Goal: Find specific page/section: Find specific page/section

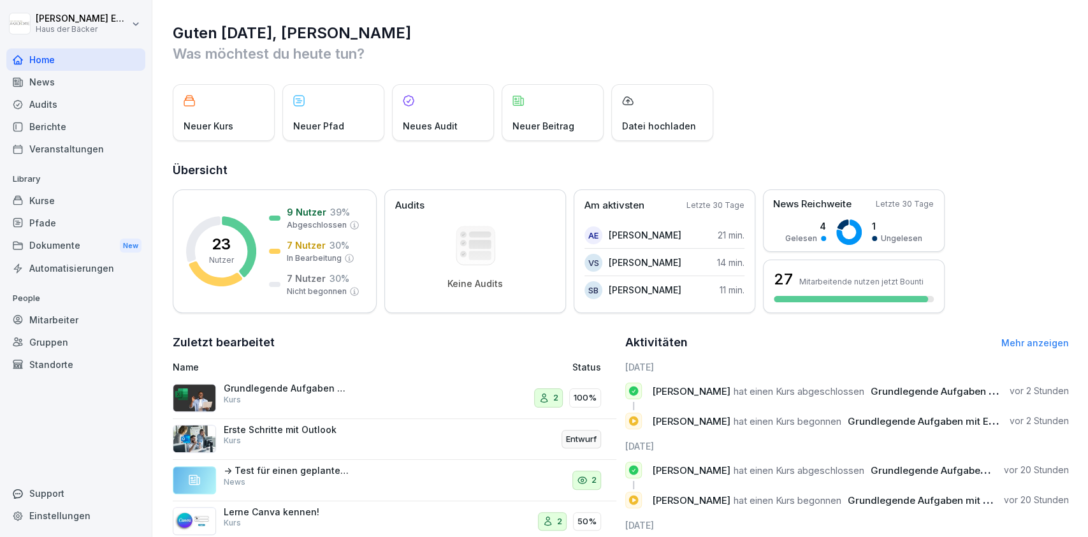
click at [59, 196] on div "Kurse" at bounding box center [75, 200] width 139 height 22
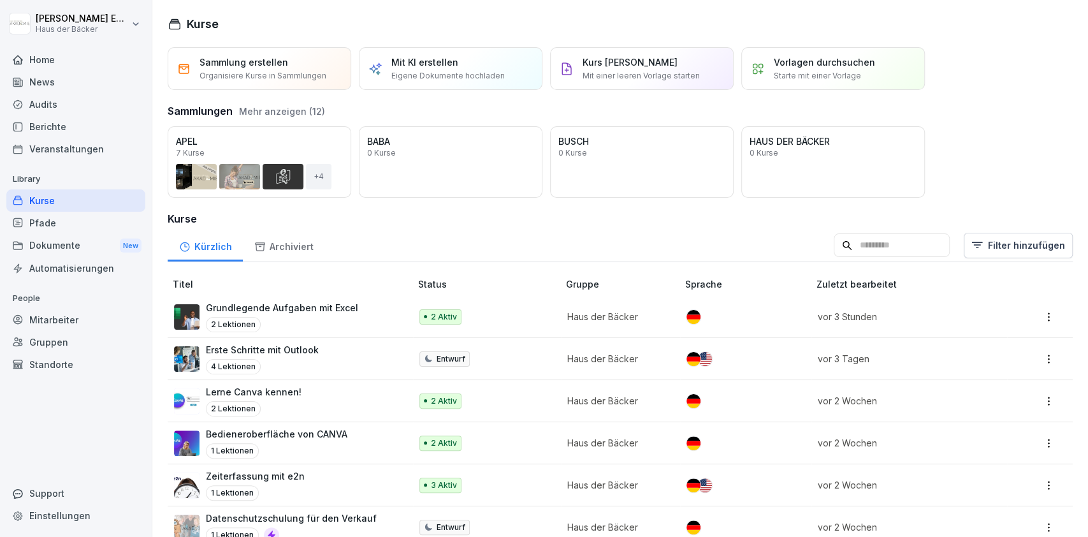
click at [889, 247] on input at bounding box center [892, 245] width 116 height 24
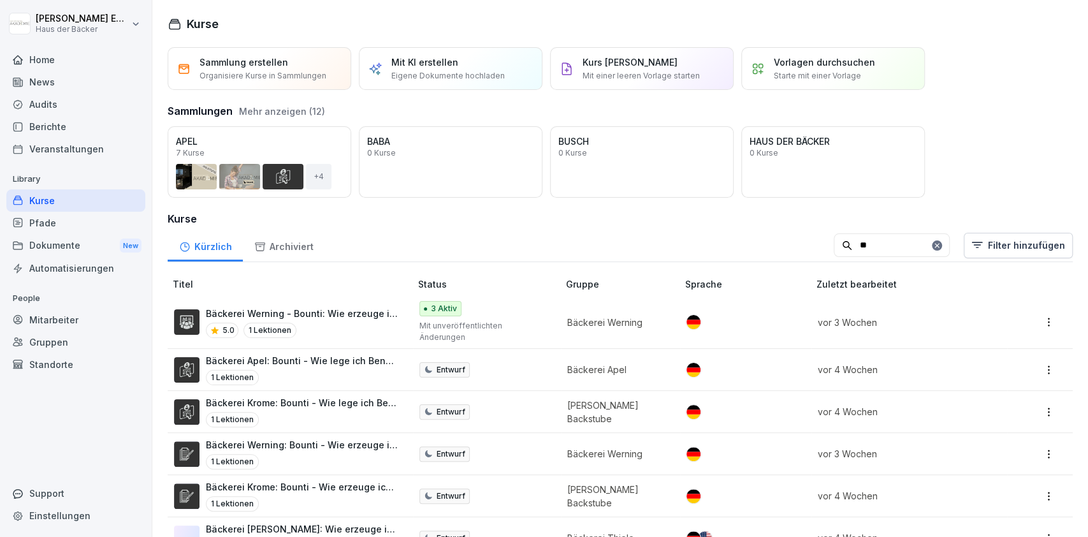
type input "*"
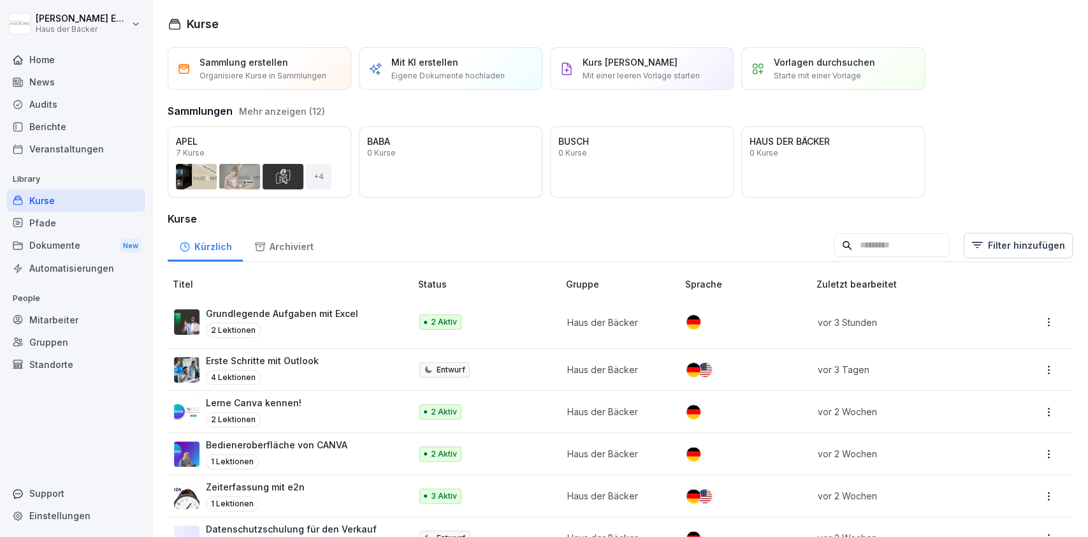
click at [83, 213] on div "Pfade" at bounding box center [75, 223] width 139 height 22
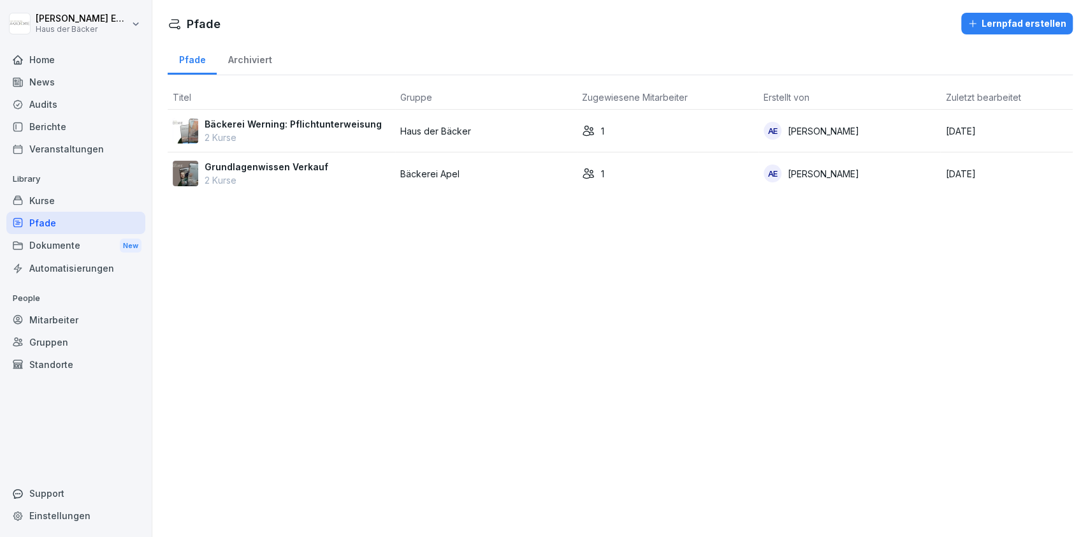
click at [66, 60] on div "Home" at bounding box center [75, 59] width 139 height 22
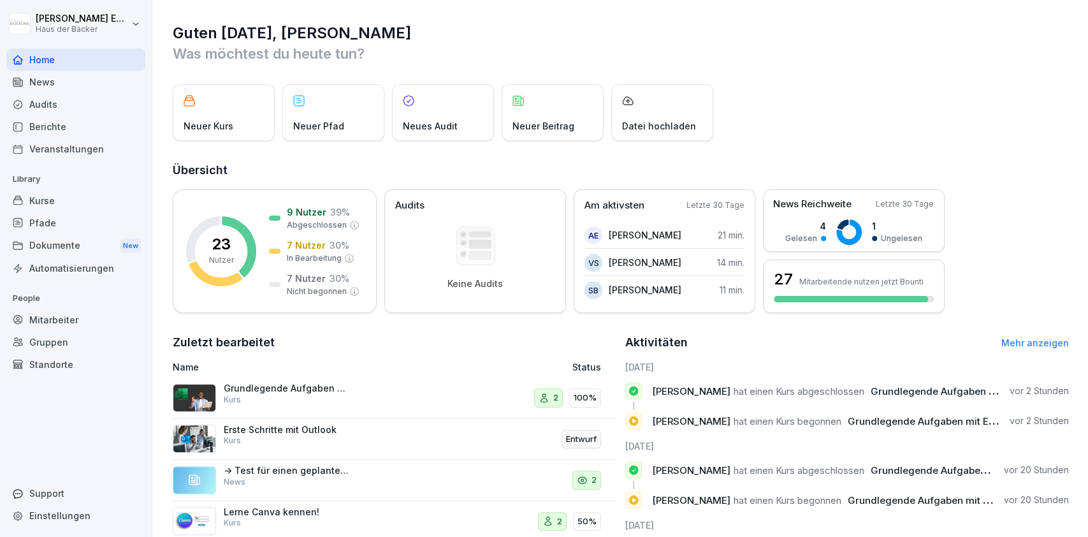
click at [92, 200] on div "Kurse" at bounding box center [75, 200] width 139 height 22
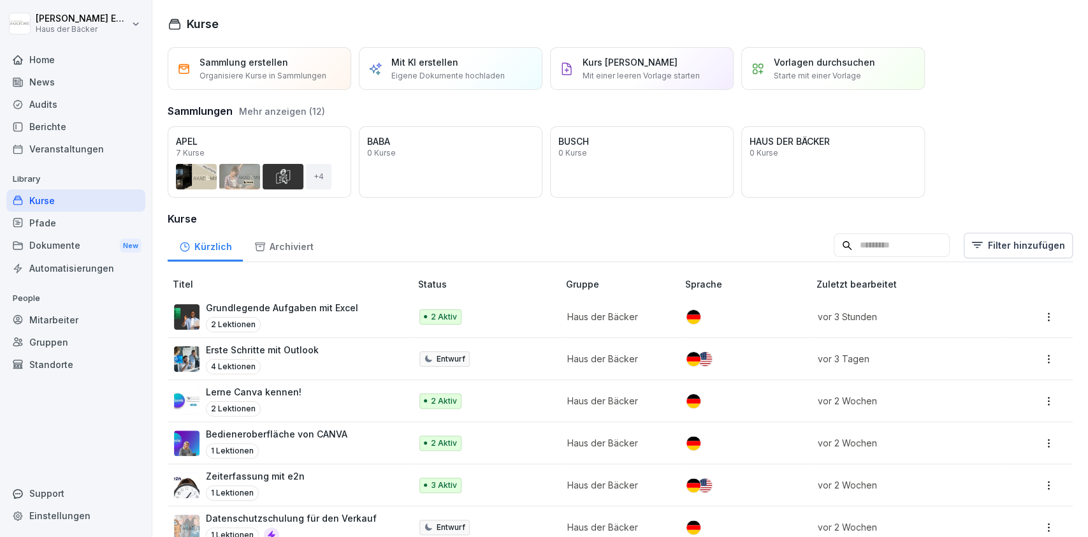
click at [834, 243] on input at bounding box center [892, 245] width 116 height 24
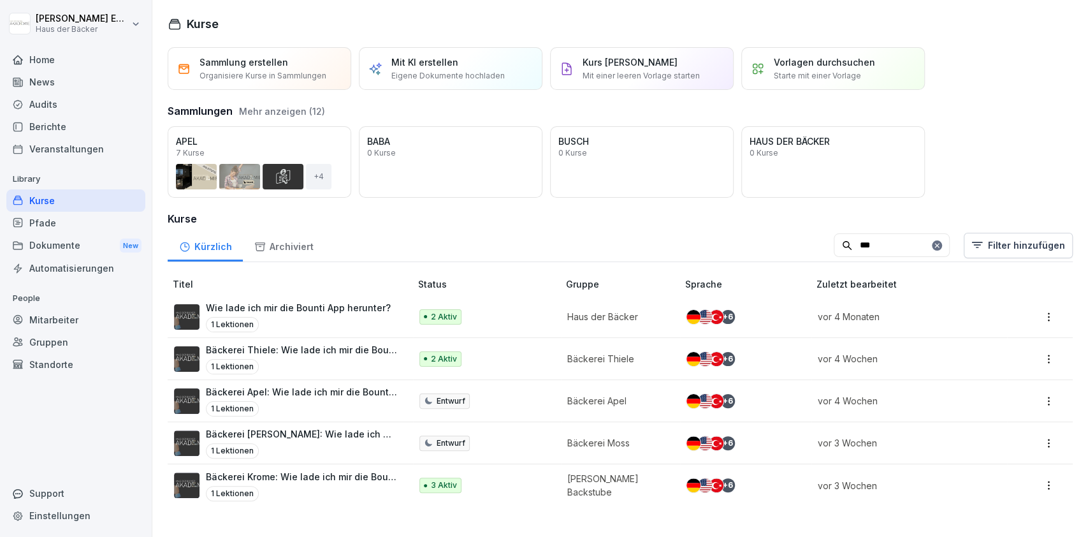
type input "***"
click at [289, 324] on div "1 Lektionen" at bounding box center [298, 324] width 185 height 15
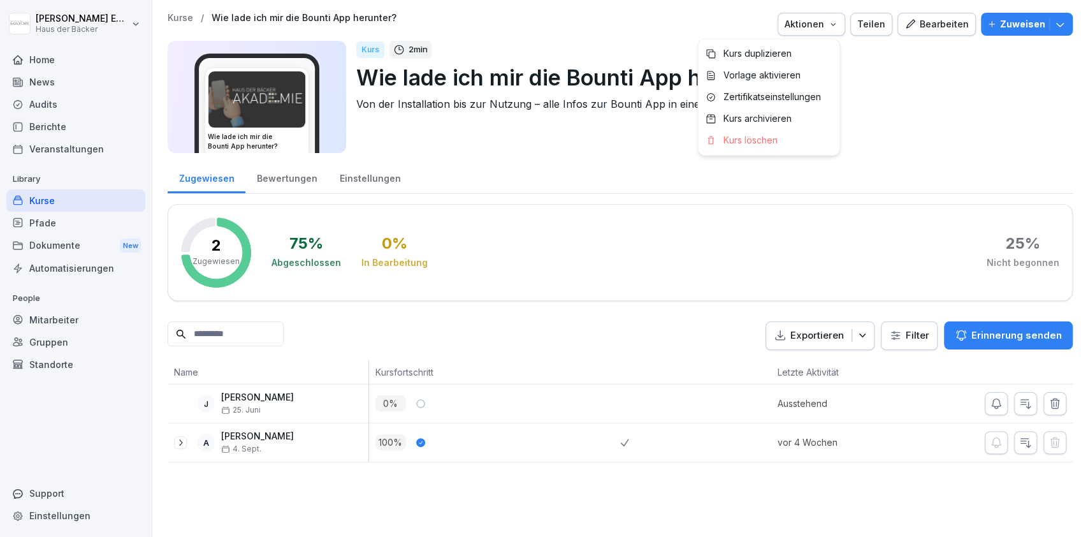
click at [828, 22] on icon "button" at bounding box center [833, 24] width 10 height 10
click at [806, 91] on p "Zertifikatseinstellungen" at bounding box center [773, 96] width 98 height 11
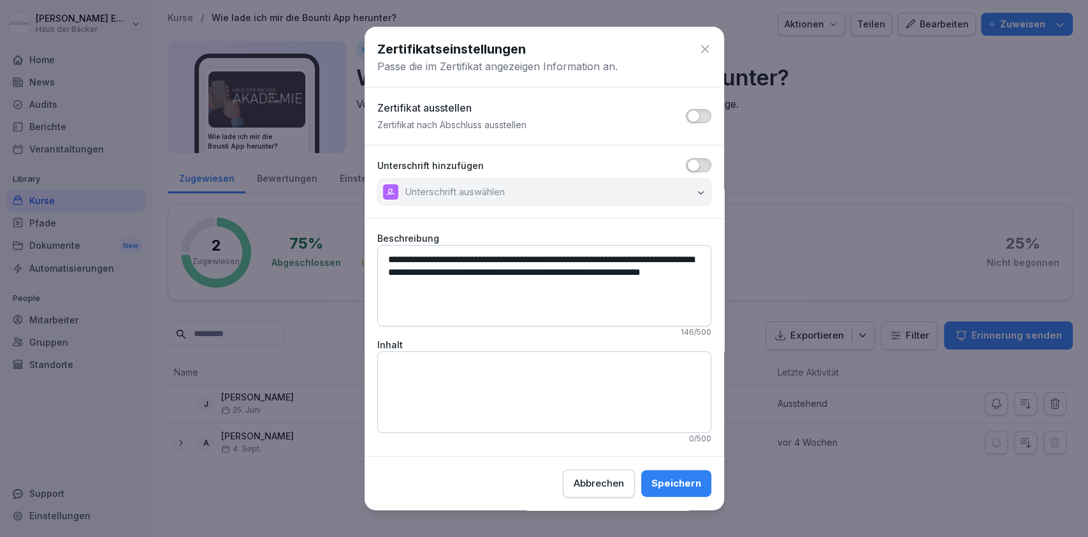
click at [699, 43] on icon at bounding box center [705, 49] width 13 height 13
